Goal: Check status

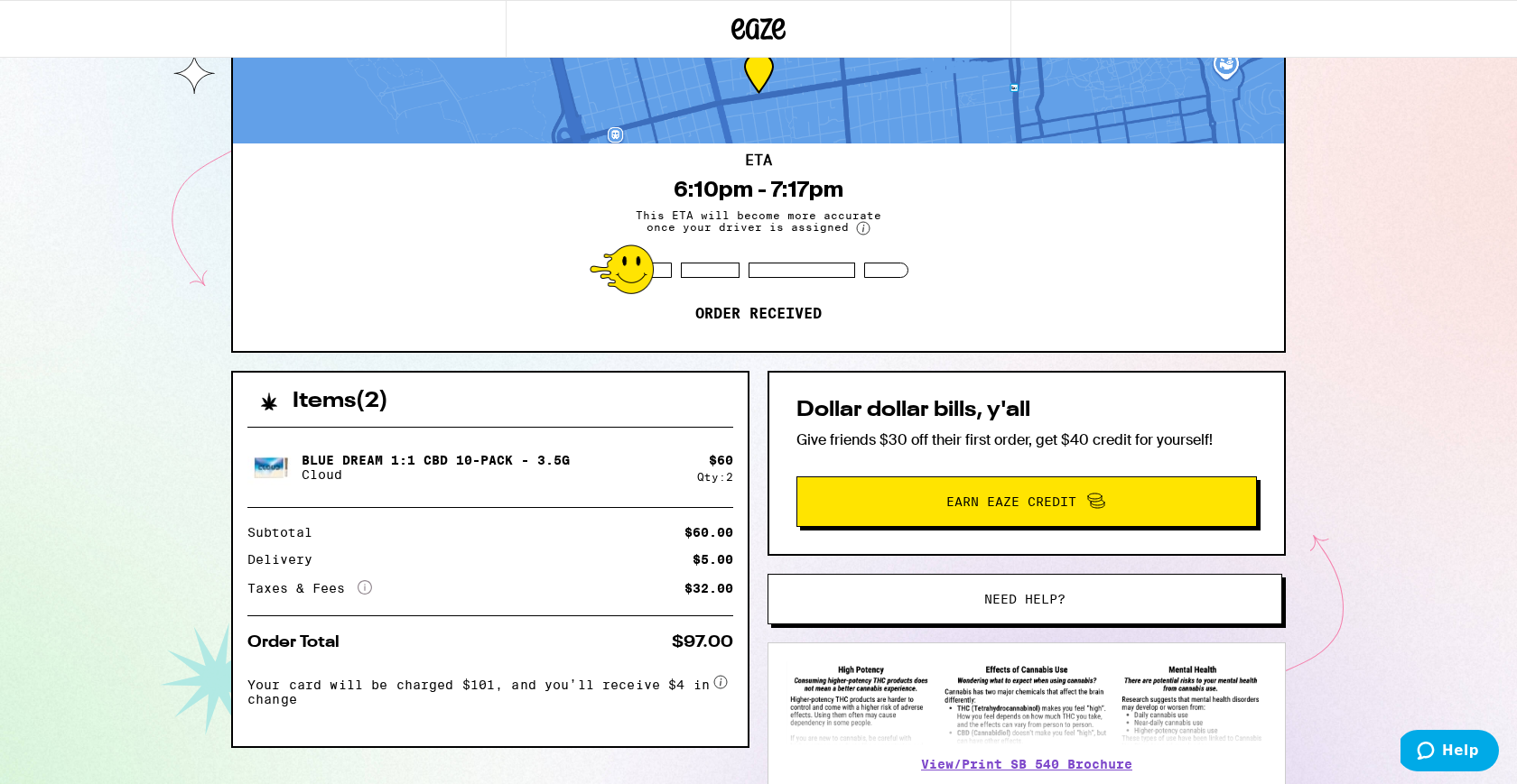
scroll to position [126, 0]
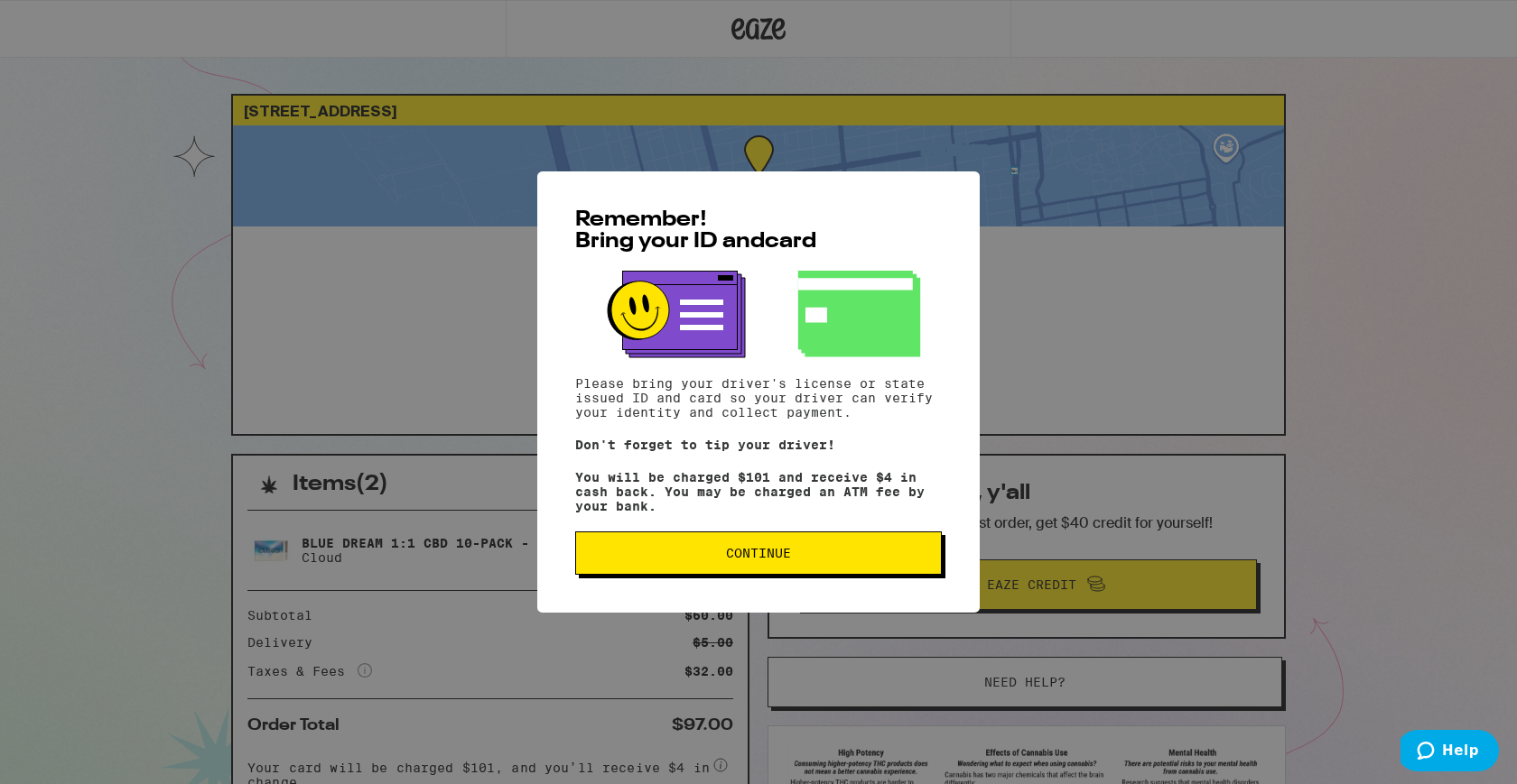
click at [704, 609] on div "Remember! Bring your ID and card Please bring your driver's license or state is…" at bounding box center [758, 392] width 442 height 441
click at [721, 553] on button "Continue" at bounding box center [758, 554] width 366 height 44
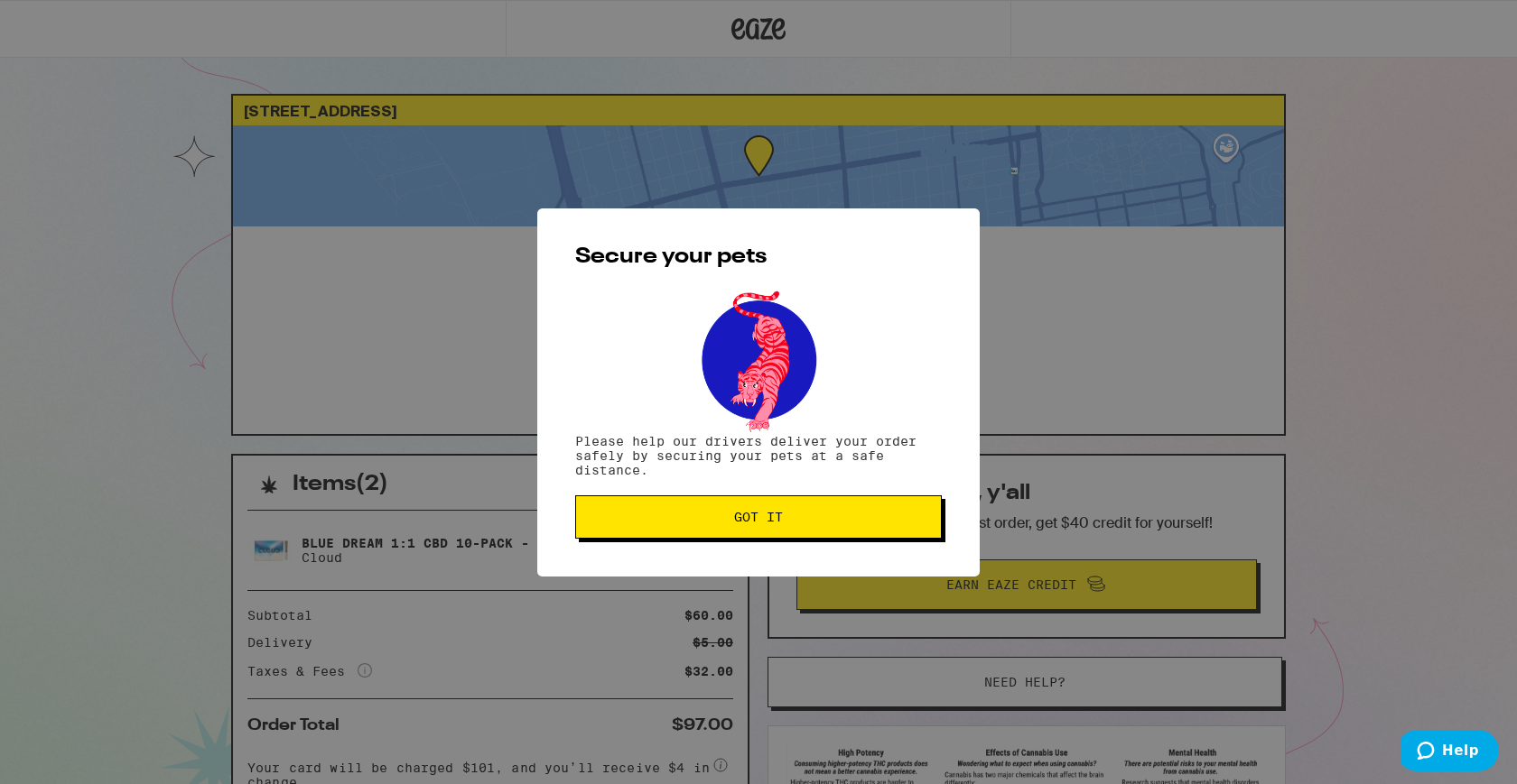
click at [725, 533] on button "Got it" at bounding box center [758, 517] width 366 height 44
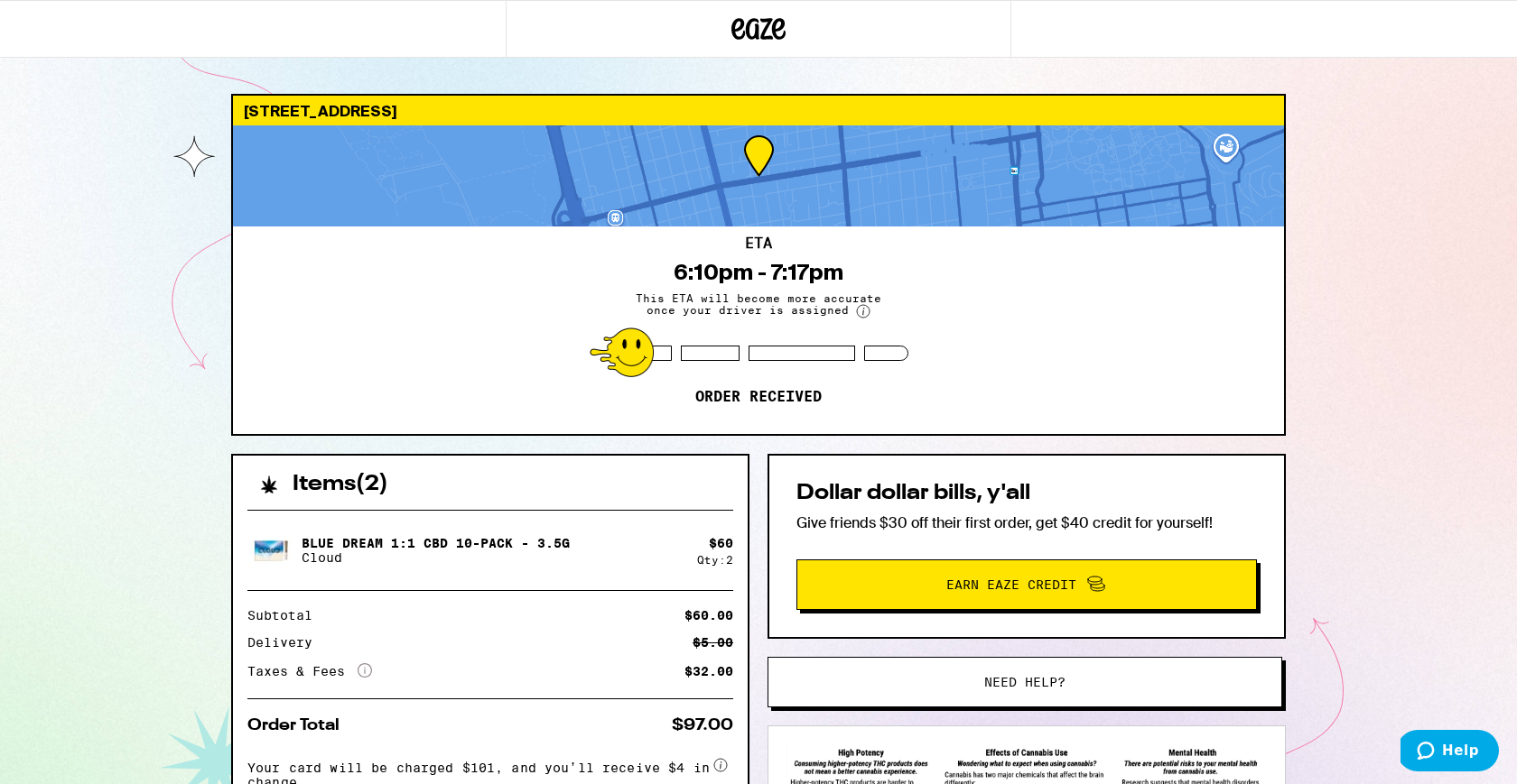
click at [62, 308] on div "[STREET_ADDRESS] 6:10pm - 7:17pm This ETA will become more accurate once your d…" at bounding box center [758, 491] width 1517 height 984
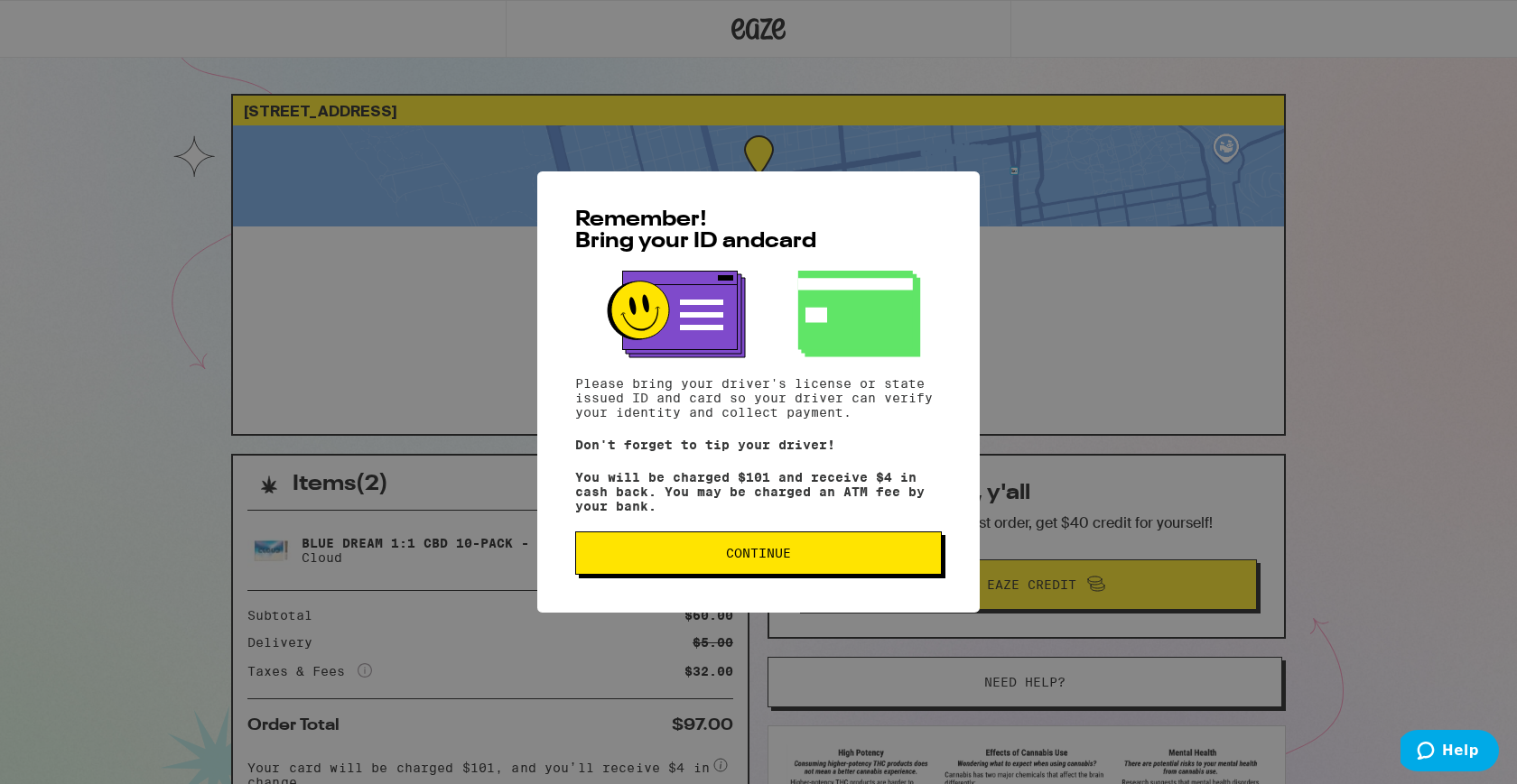
click at [769, 575] on button "Continue" at bounding box center [758, 554] width 366 height 44
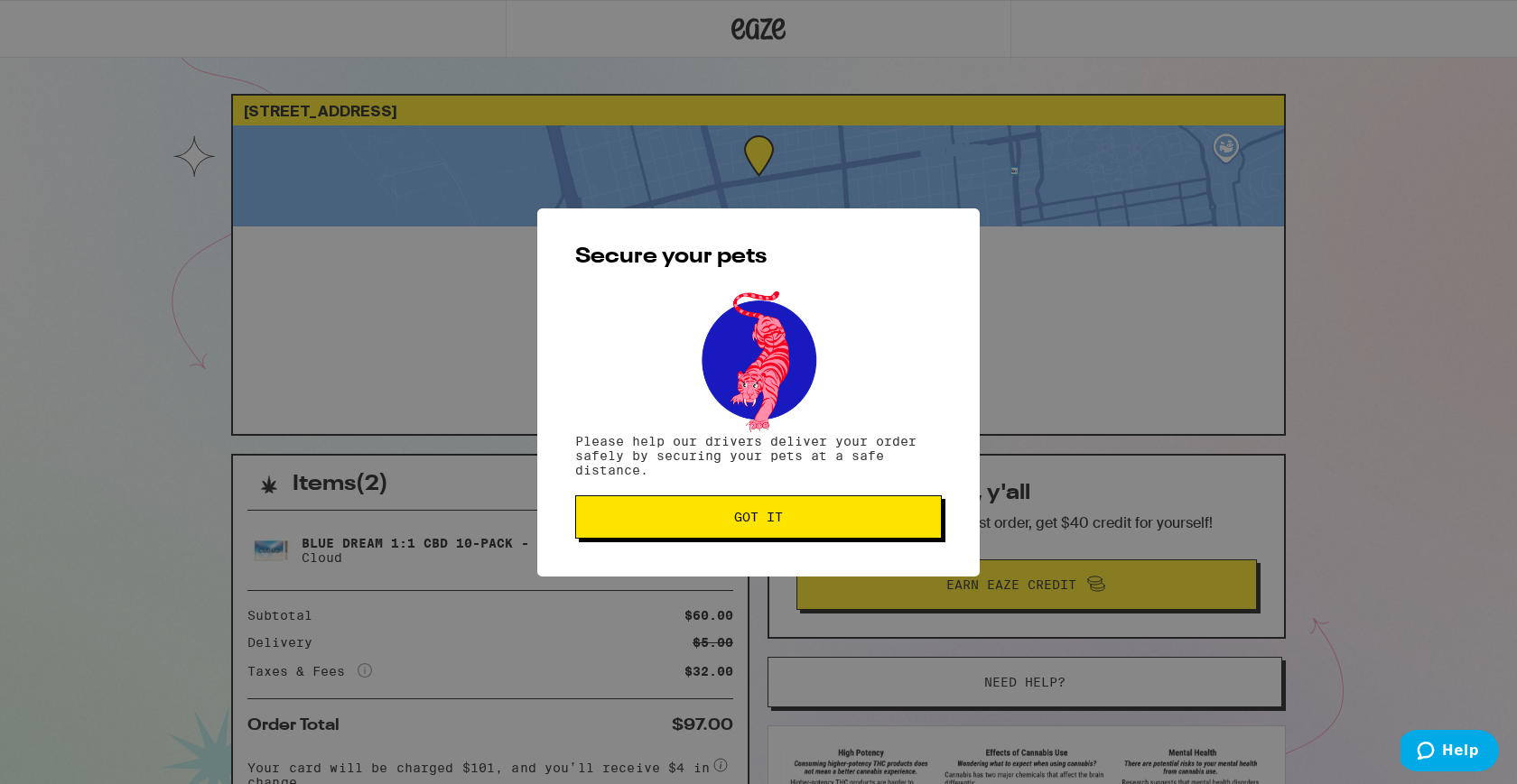
click at [803, 544] on div "Secure your pets Please help our drivers deliver your order safely by securing …" at bounding box center [758, 392] width 442 height 368
click at [806, 508] on button "Got it" at bounding box center [758, 517] width 366 height 44
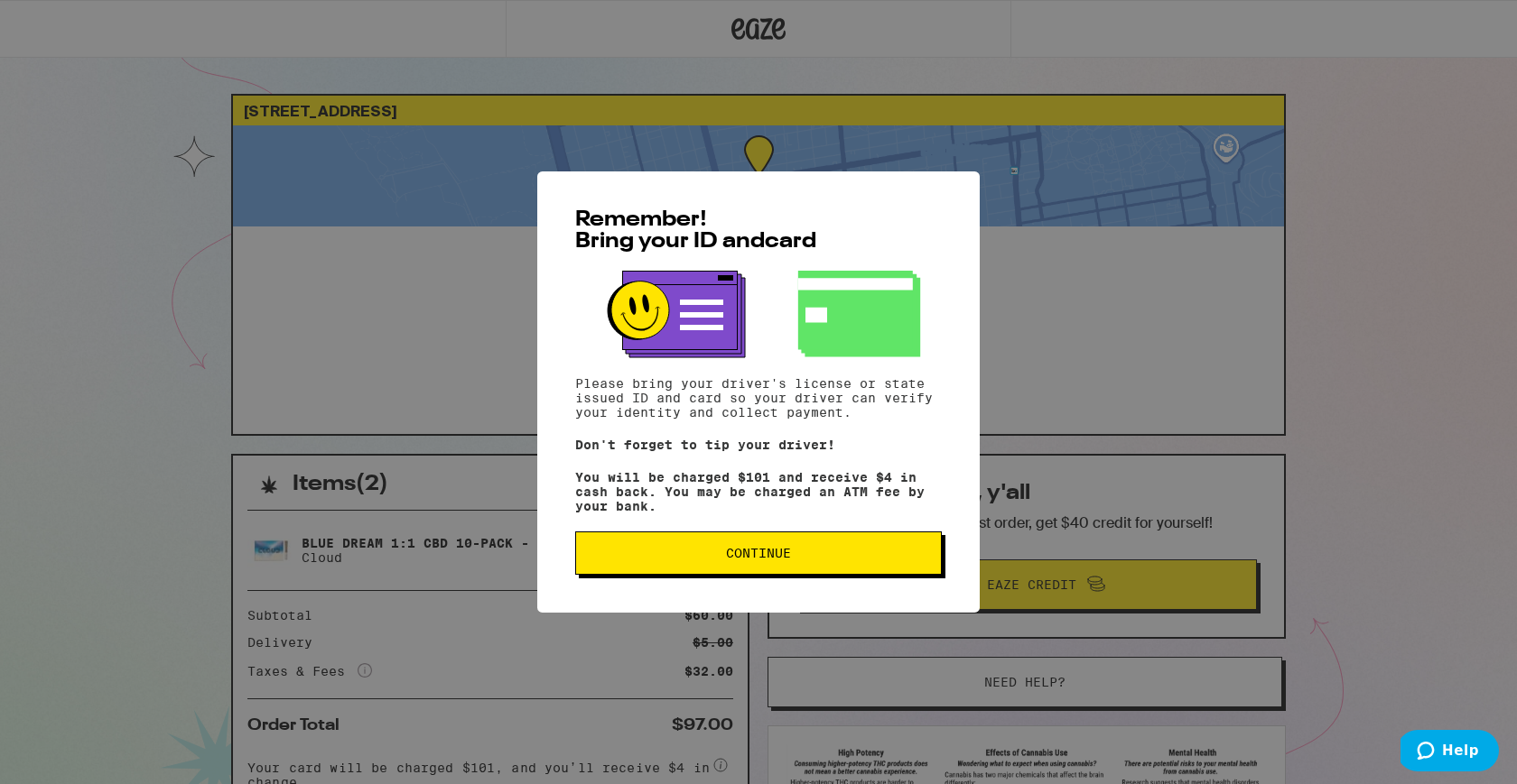
click at [744, 555] on span "Continue" at bounding box center [758, 553] width 65 height 12
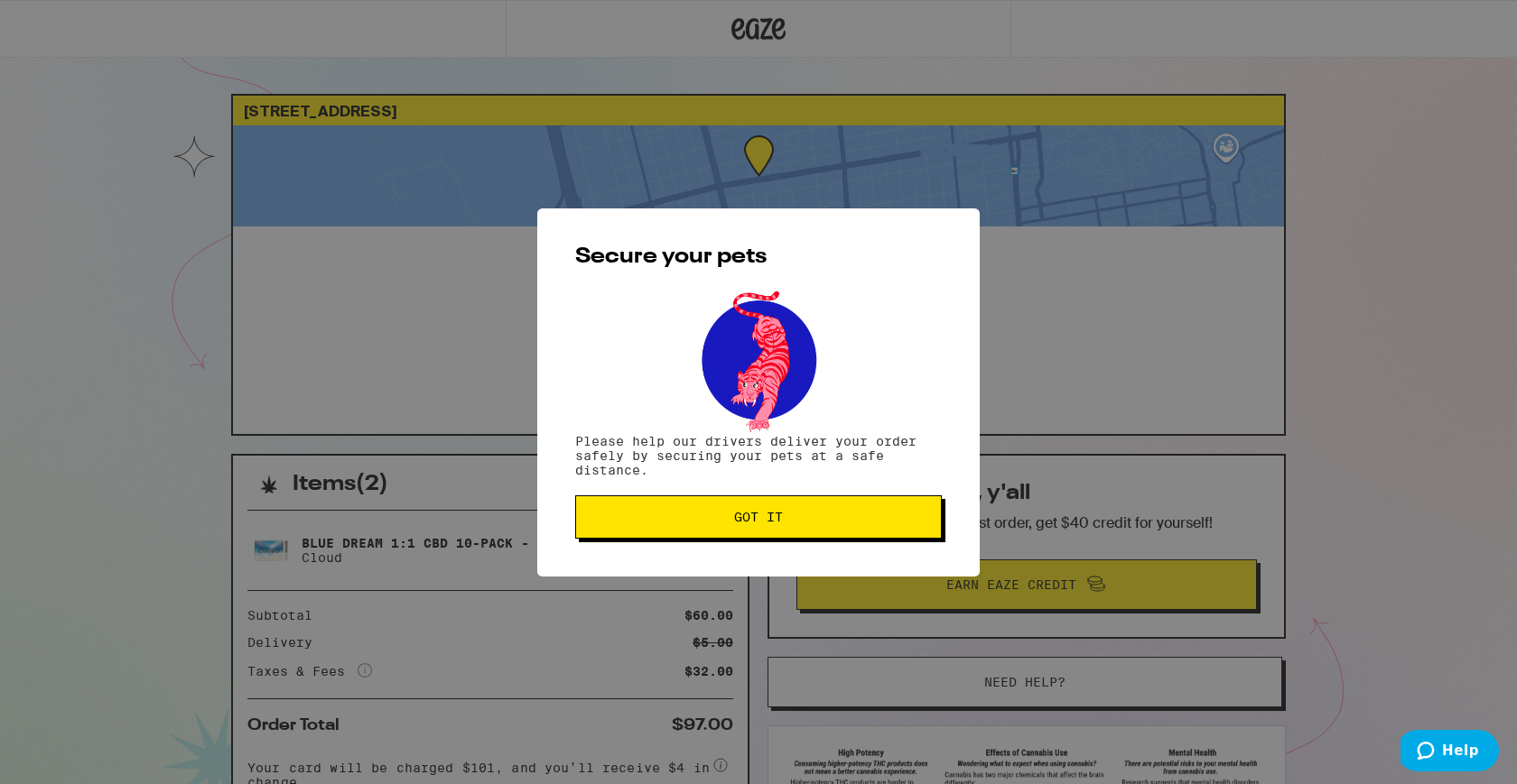
click at [770, 524] on span "Got it" at bounding box center [758, 517] width 48 height 12
